Goal: Task Accomplishment & Management: Complete application form

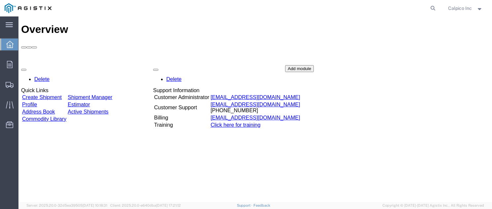
click at [62, 95] on link "Create Shipment" at bounding box center [42, 98] width 40 height 6
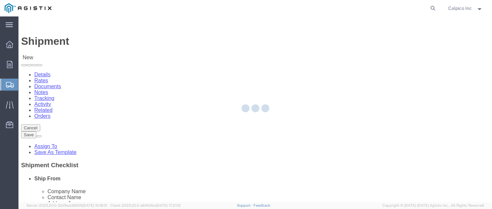
select select
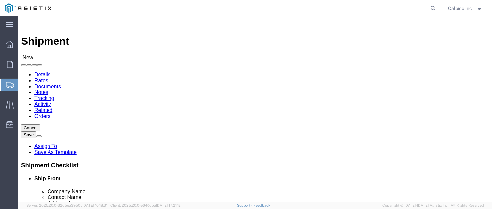
click select "Select Calpico PG&E"
select select "9596"
click select "Select Calpico PG&E"
select select "PURCHORD"
select select
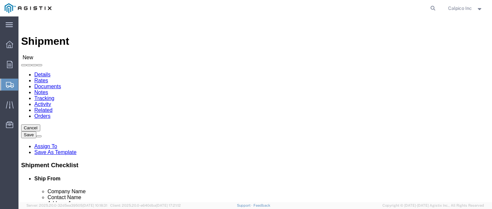
select select
click select "Select All Others [GEOGRAPHIC_DATA] [GEOGRAPHIC_DATA] [GEOGRAPHIC_DATA] [GEOGRA…"
select select "19740"
click select "Select All Others [GEOGRAPHIC_DATA] [GEOGRAPHIC_DATA] [GEOGRAPHIC_DATA] [GEOGRA…"
select select "MYPROFILE"
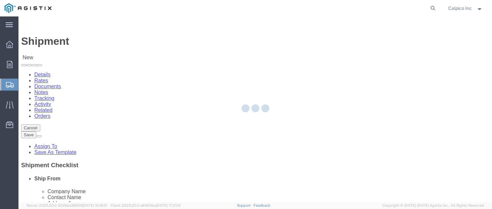
type input "CALPICO"
type input "Calpico Inc"
type input "[STREET_ADDRESS]"
type input "[GEOGRAPHIC_DATA]"
type input "94080"
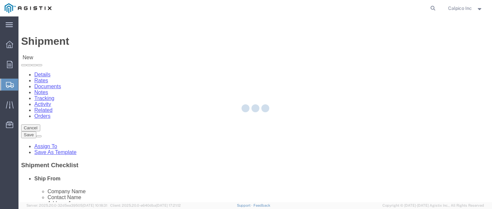
type input "6505882241"
type input "[EMAIL_ADDRESS][DOMAIN_NAME]"
checkbox input "true"
select select "CA"
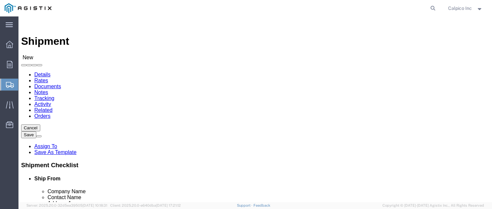
click input "text"
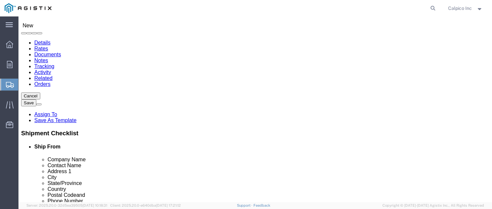
scroll to position [44, 0]
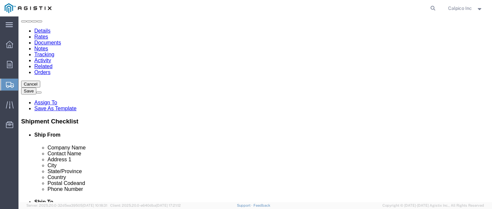
type input "pg"
click strong "PGE FREMONT"
select select
type input "PGE FREMONT"
type input "PG&E"
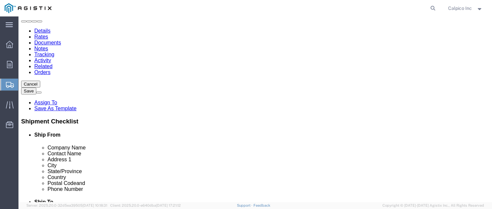
type input "PG&E"
type input "[STREET_ADDRESS][PERSON_NAME]"
type input "FREMONT"
type input "94538"
type input "6505882241"
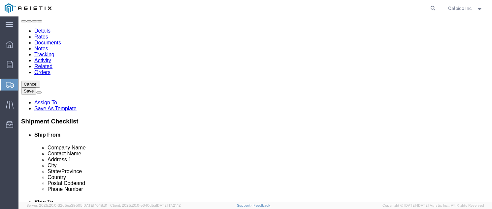
select select "CA"
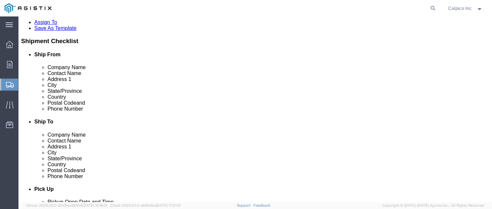
scroll to position [263, 0]
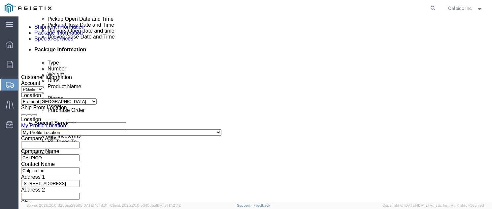
type input "PGE FREMONT"
drag, startPoint x: 68, startPoint y: 141, endPoint x: 65, endPoint y: 117, distance: 24.0
click div
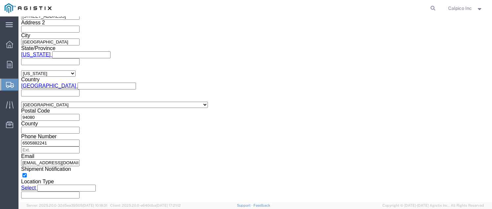
click button "Apply"
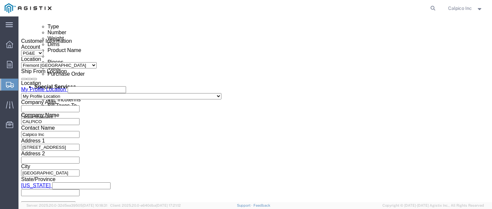
scroll to position [343, 0]
click div "Deliver Close Date Deliver Close Time Deliver Close Date and Time"
click div
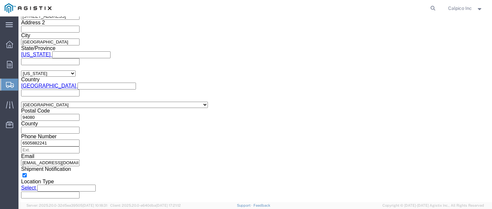
click button "Apply"
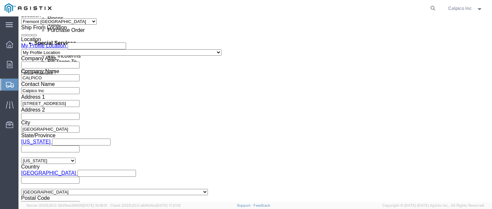
scroll to position [387, 0]
click input "text"
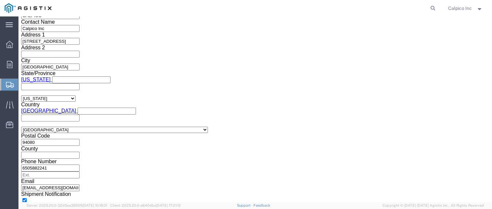
scroll to position [475, 0]
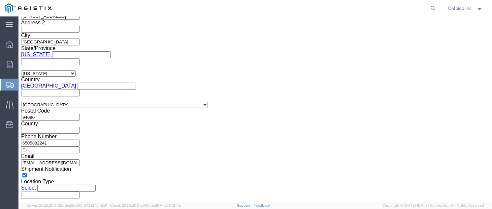
type input "3501423422"
click button "Continue"
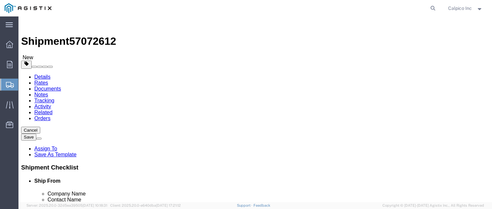
click select "Select Bulk Bundle(s) Cardboard Box(es) Carton(s) Crate(s) Drum(s) (Fiberboard)…"
select select "YRPK"
click input "text"
type input "15"
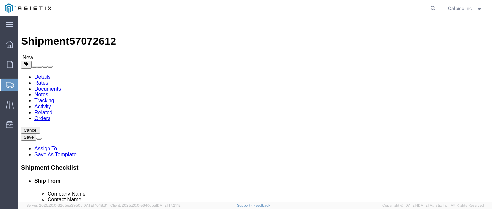
type input "15"
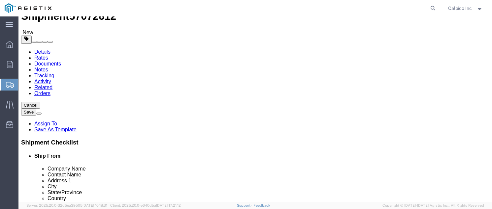
scroll to position [44, 0]
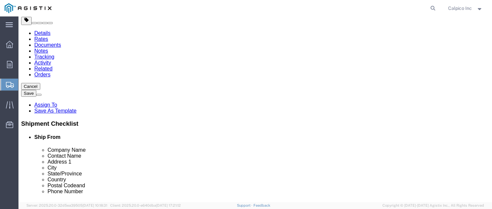
type input "39"
click link "Add Content"
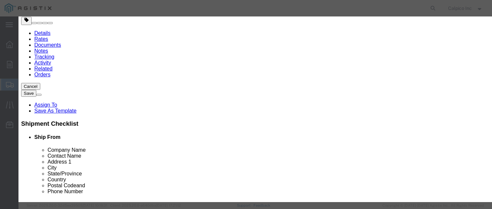
click input "text"
type input "MASONITE SQUARE WASHERS 4" x 4""
type input "56"
drag, startPoint x: 139, startPoint y: 81, endPoint x: 139, endPoint y: 76, distance: 5.3
click div "Product Name MASONITE SQUARE WASHERS 4" x 4" Pieces 56 Select Bag Barrels 100Bo…"
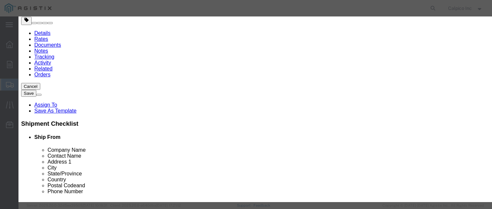
click input "text"
type input "70.00"
click button "Save & Close"
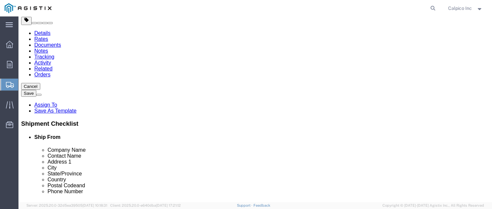
scroll to position [88, 0]
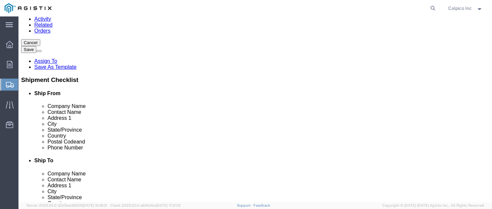
click link "Add Content"
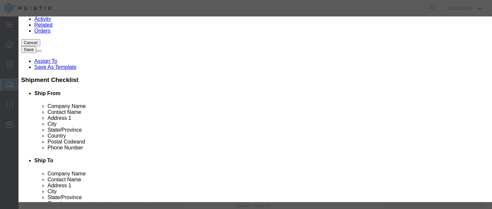
click input "text"
type input "m"
type input "MASONITE SQUARE WASHERS 3 1/2" x 3 1/2""
type input "678"
type input "813.60"
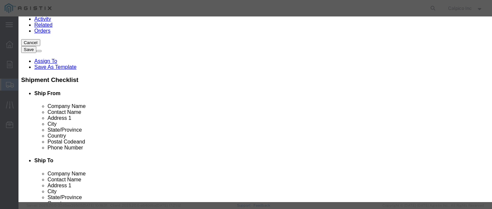
click button "Save & Close"
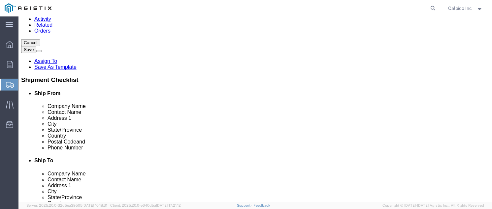
click button "Rate Shipment"
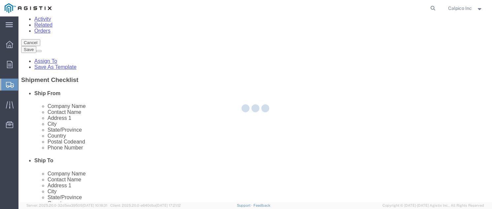
scroll to position [0, 0]
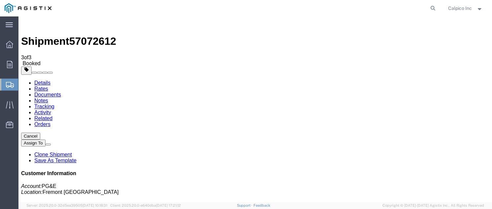
drag, startPoint x: 199, startPoint y: 117, endPoint x: 172, endPoint y: 16, distance: 104.6
